Goal: Navigation & Orientation: Find specific page/section

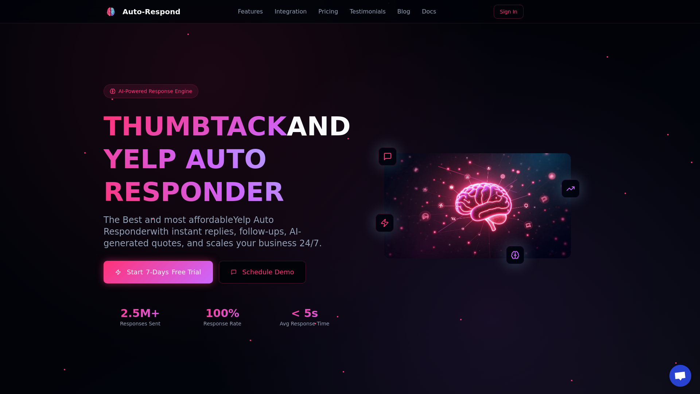
click at [397, 12] on link "Blog" at bounding box center [403, 11] width 13 height 9
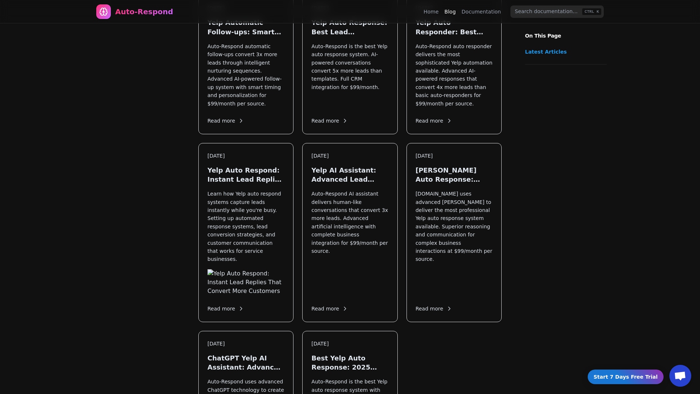
scroll to position [864, 0]
